Goal: Information Seeking & Learning: Find specific fact

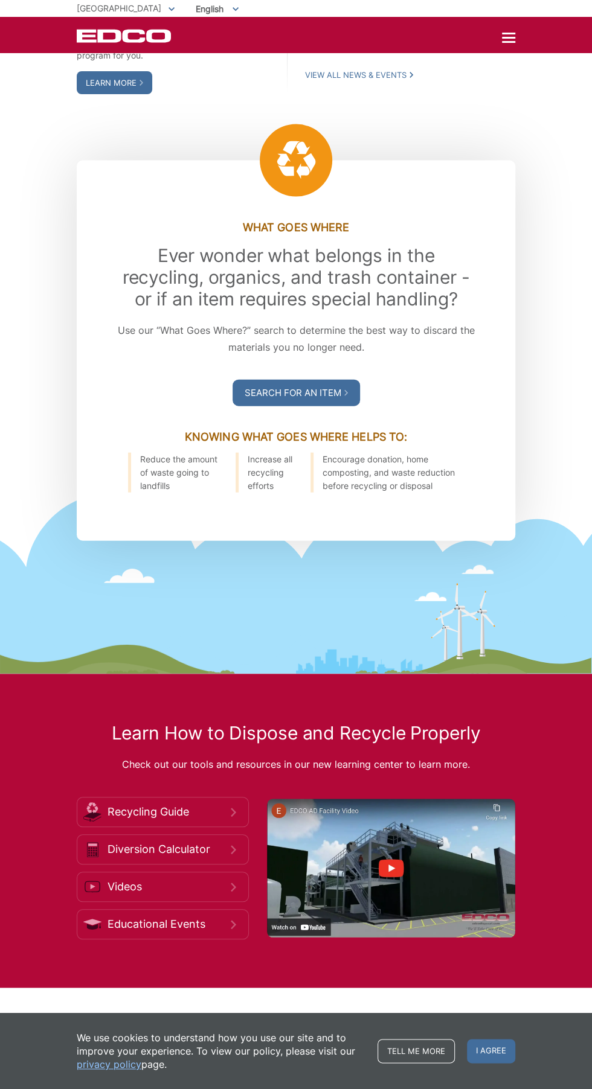
scroll to position [1254, 0]
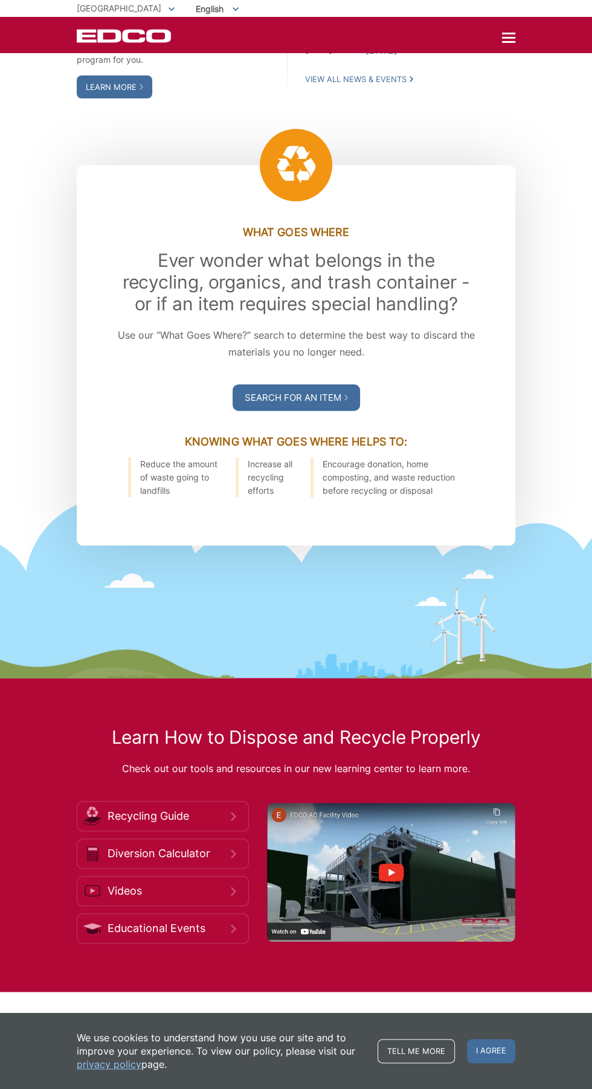
click at [334, 411] on link "Search For an Item" at bounding box center [295, 397] width 127 height 27
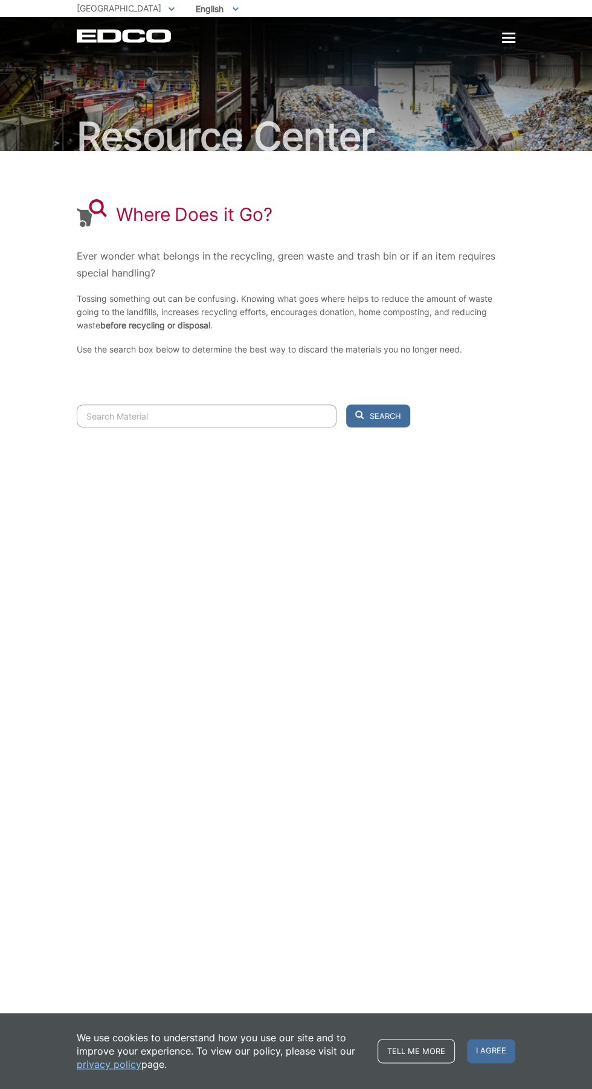
click at [253, 427] on input "Search" at bounding box center [207, 416] width 260 height 23
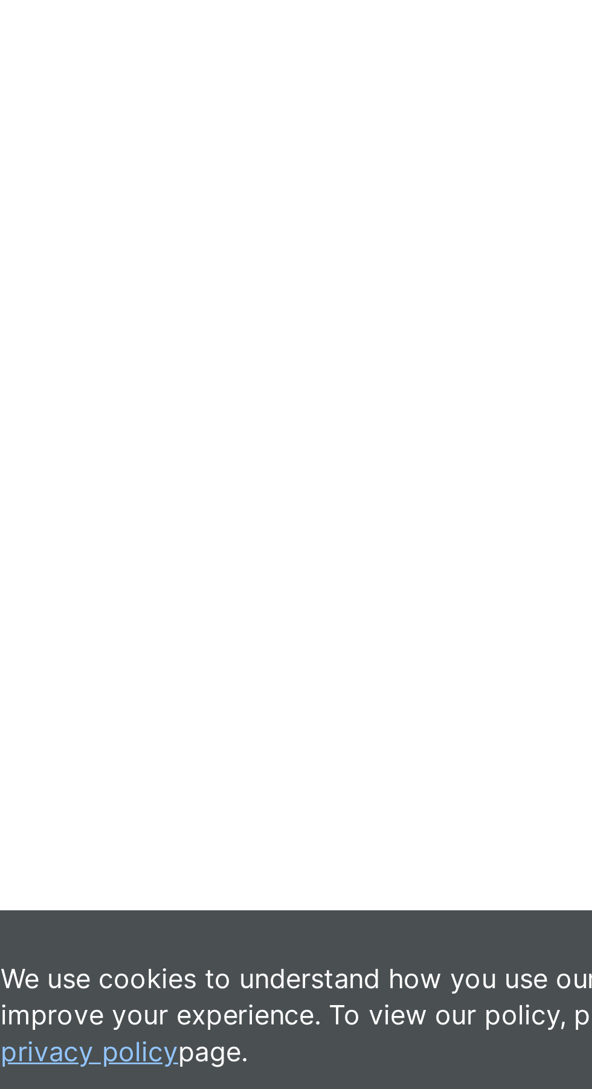
type input "i"
type input "ottoman"
click at [346, 405] on button "Search" at bounding box center [378, 416] width 64 height 23
